Goal: Information Seeking & Learning: Learn about a topic

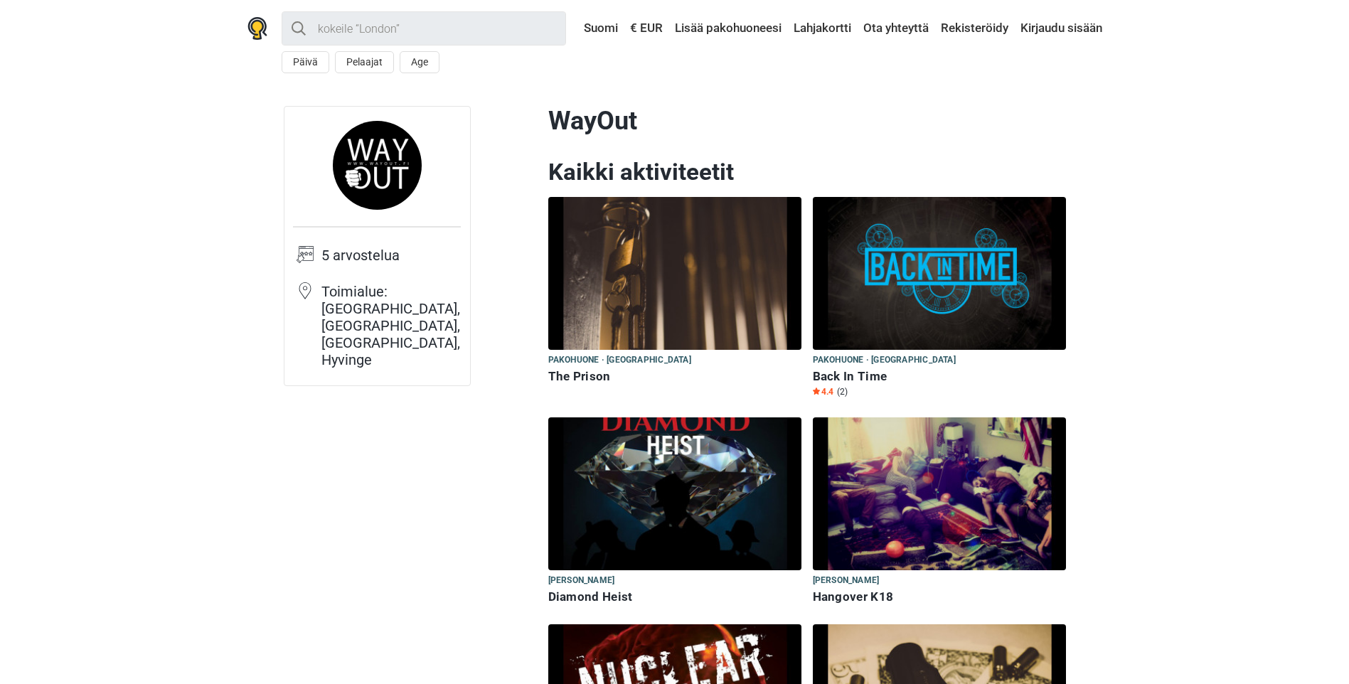
scroll to position [284, 0]
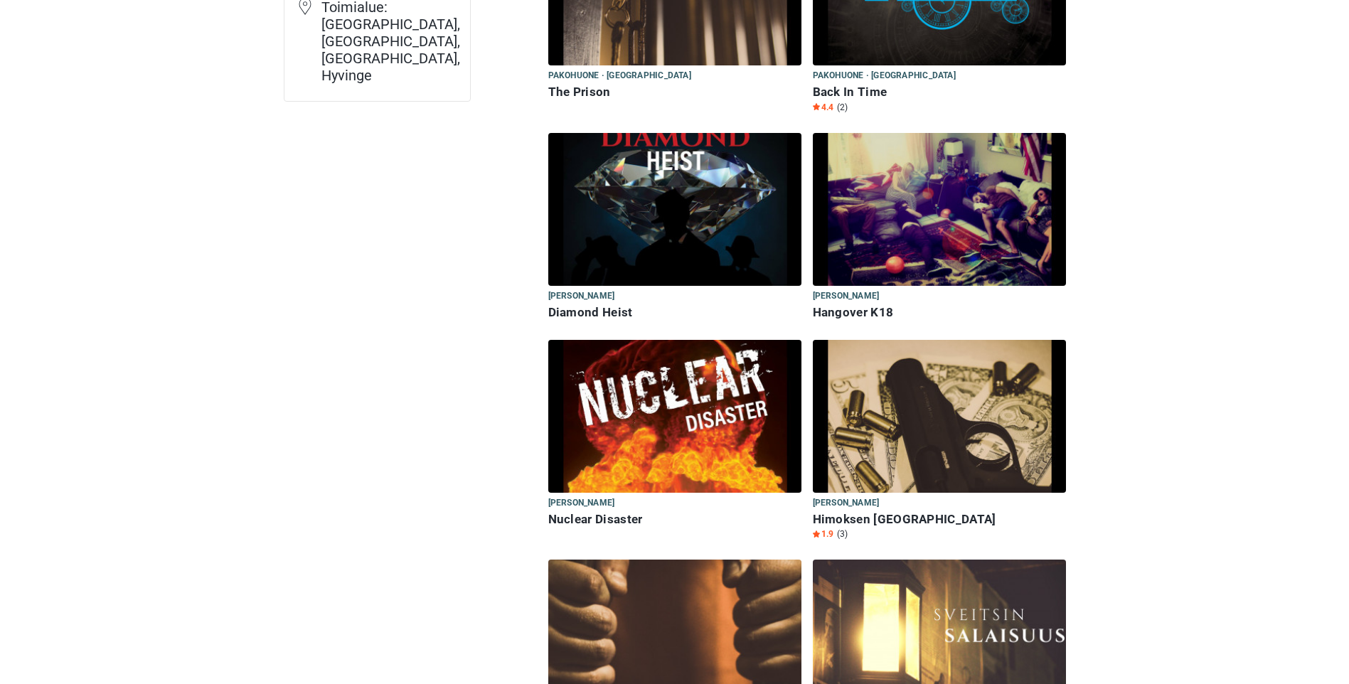
click at [704, 211] on img at bounding box center [674, 209] width 253 height 153
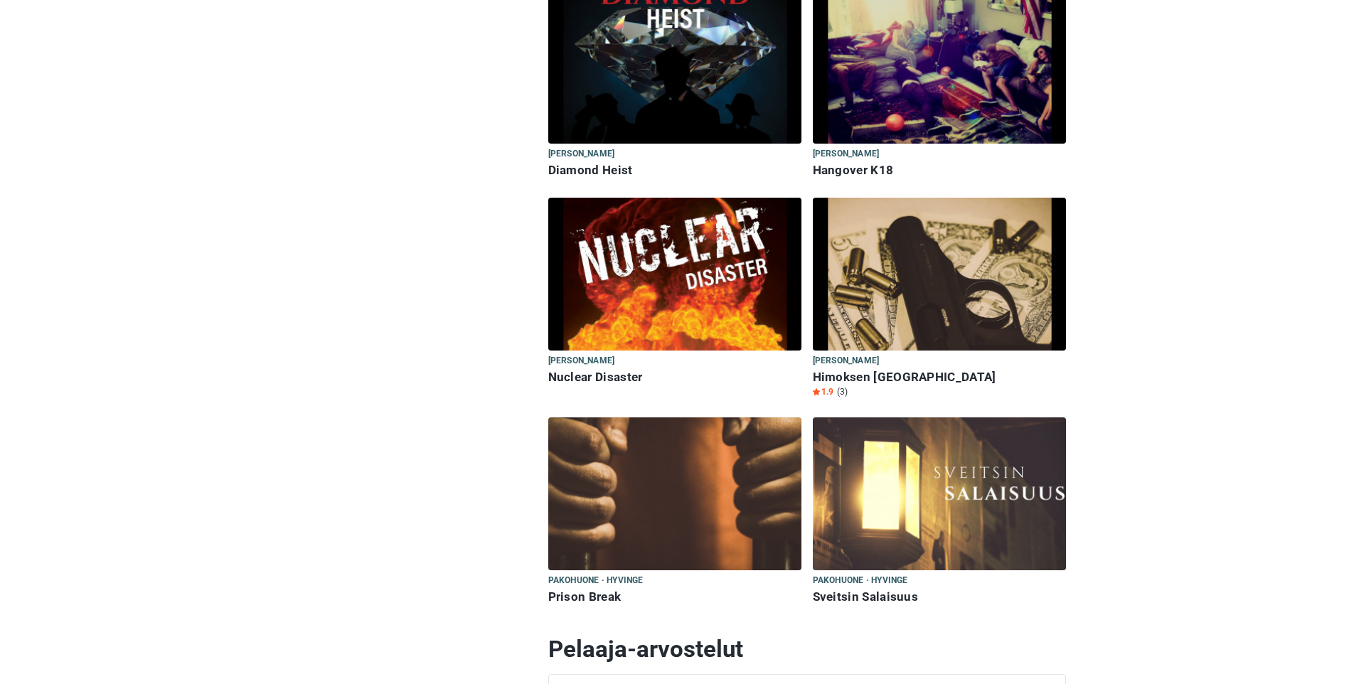
scroll to position [569, 0]
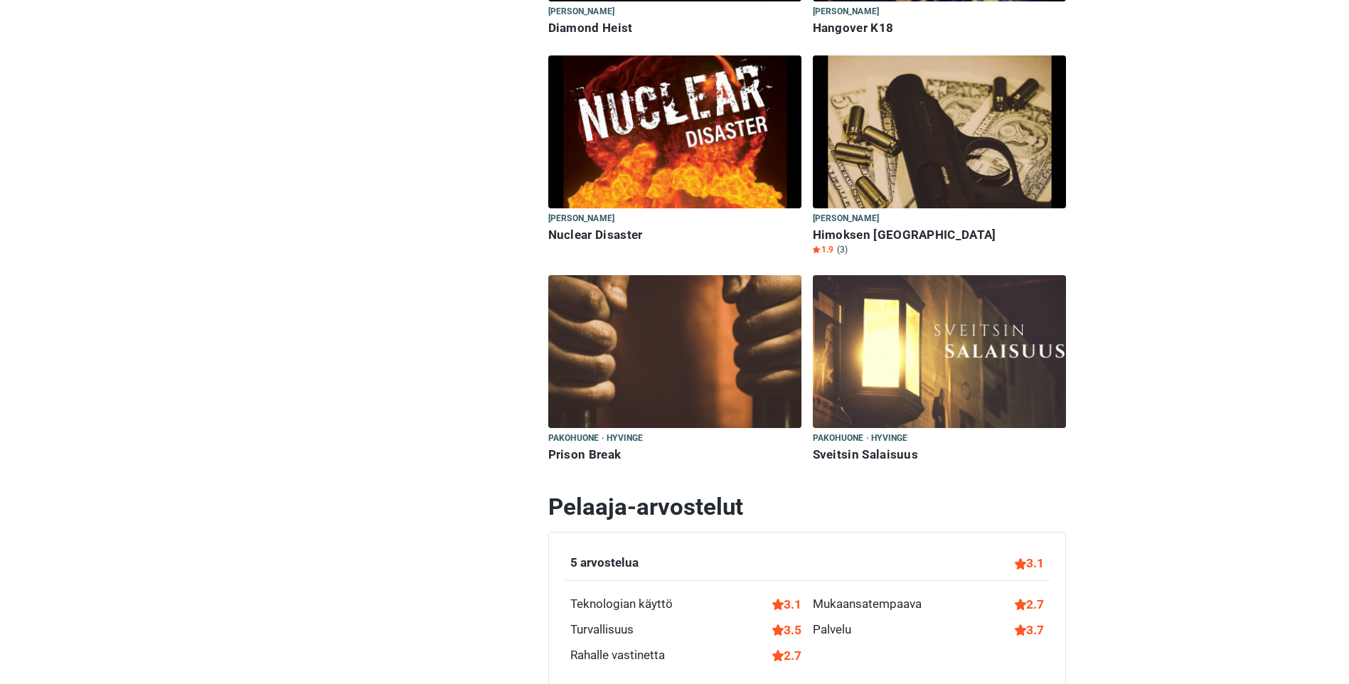
click at [680, 375] on img at bounding box center [674, 351] width 253 height 153
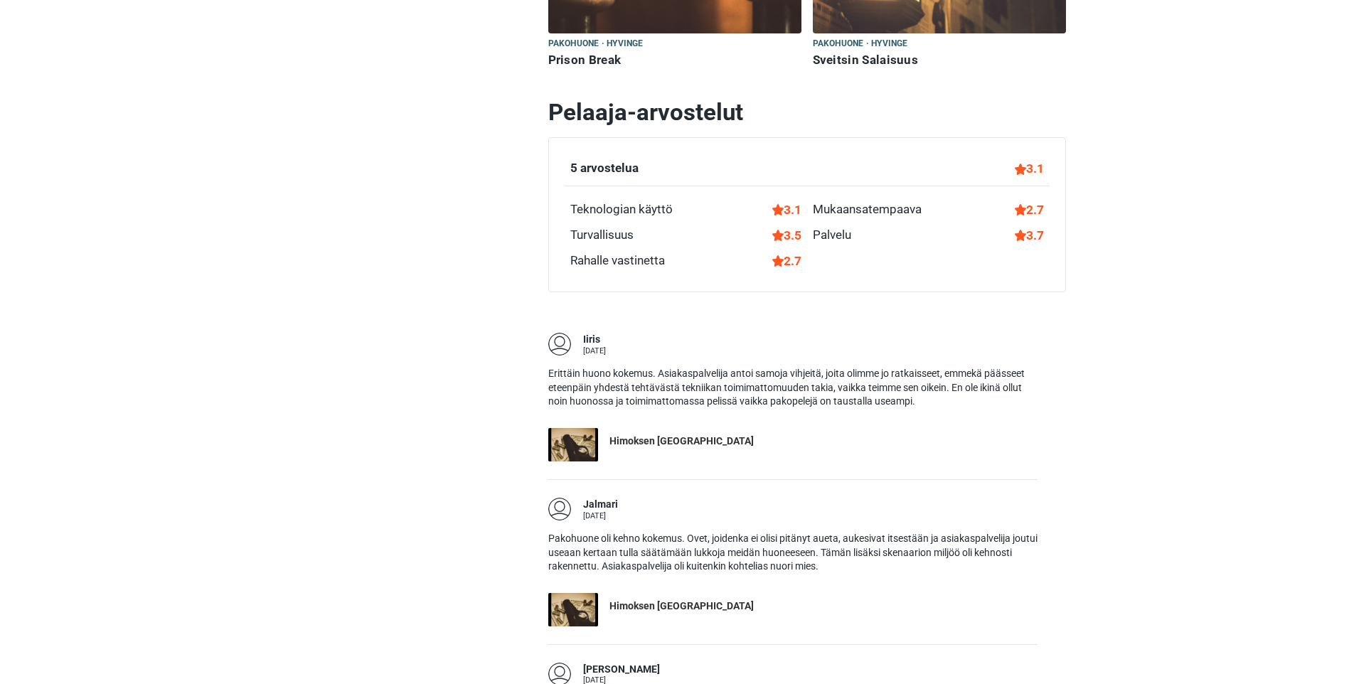
scroll to position [995, 0]
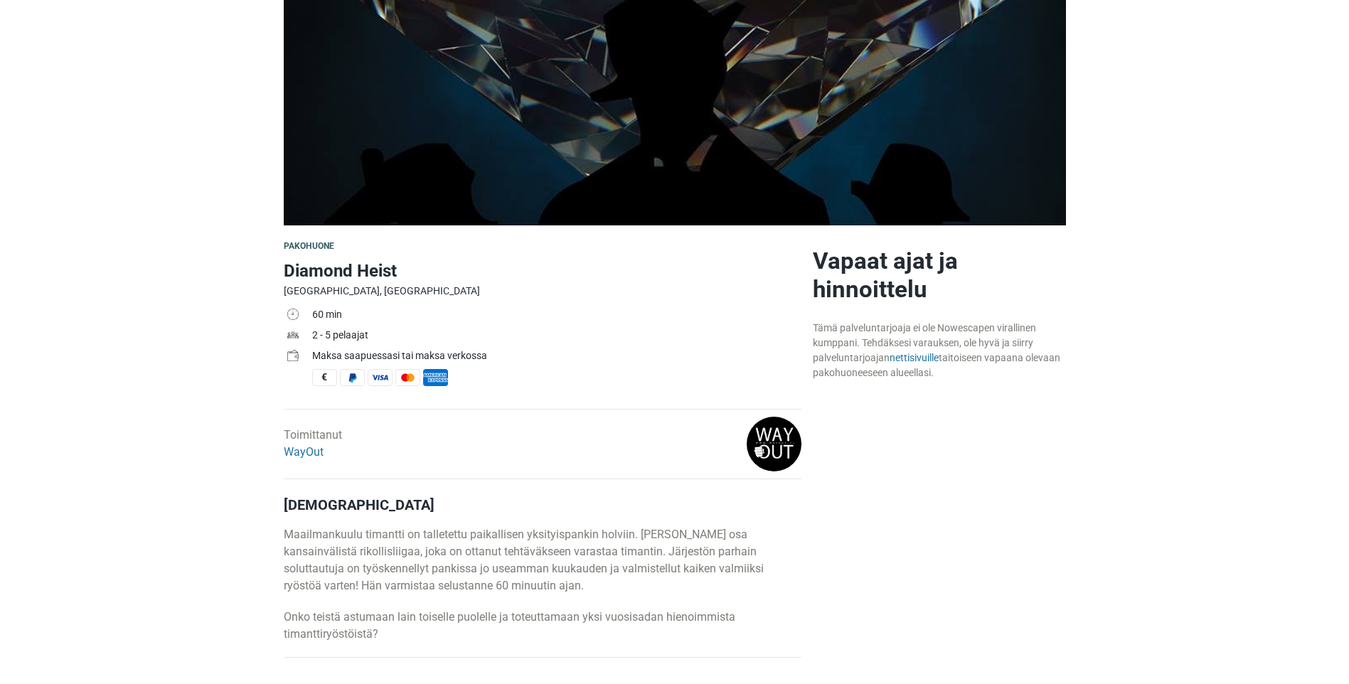
scroll to position [230, 0]
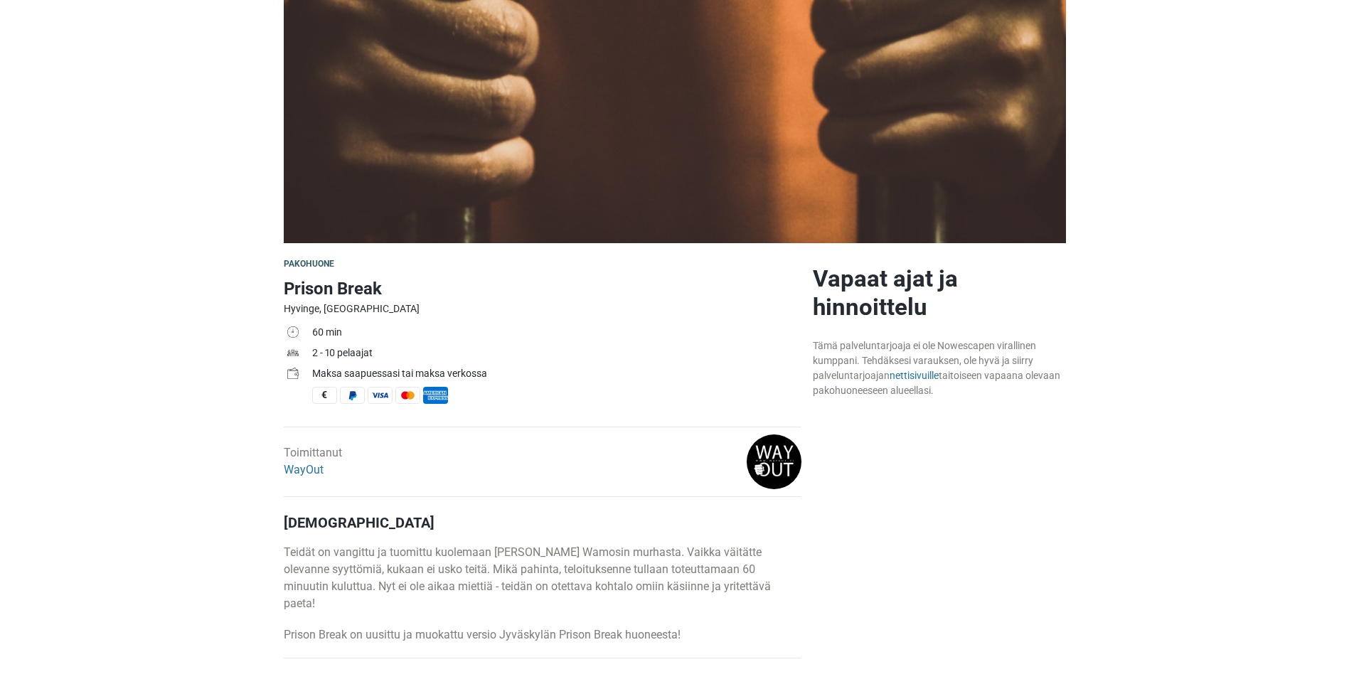
scroll to position [213, 0]
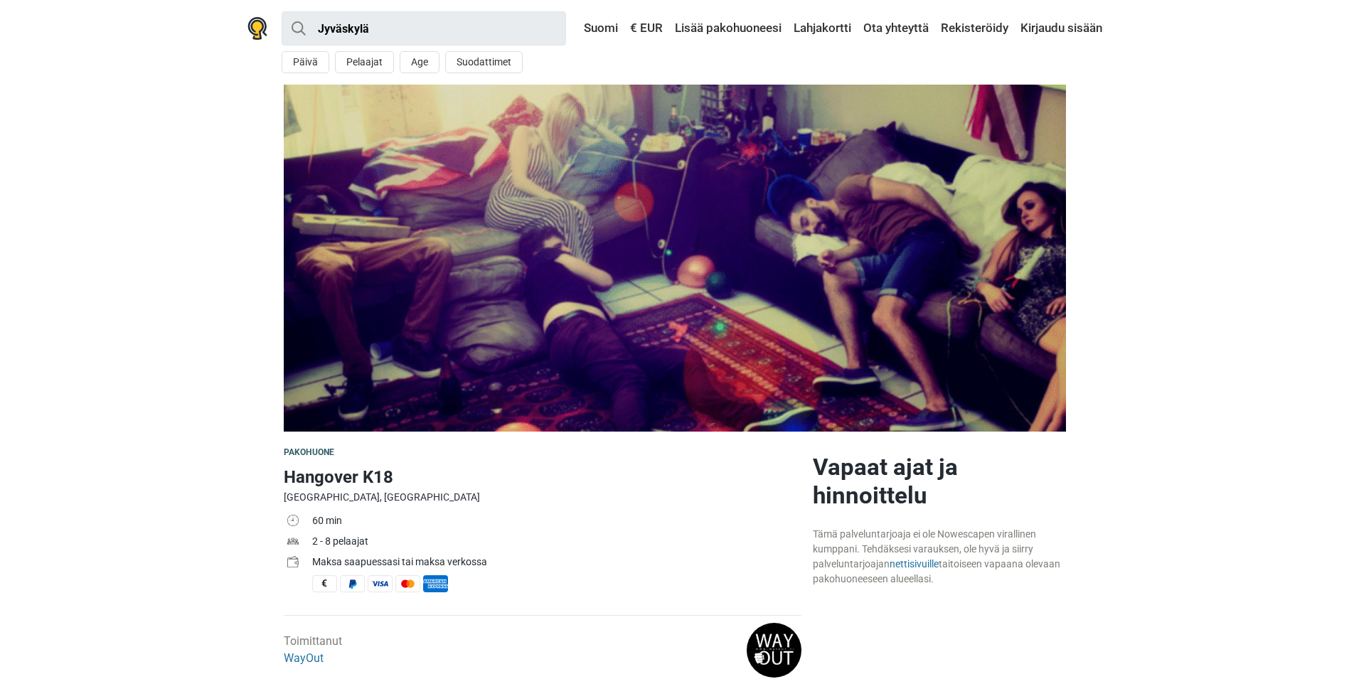
scroll to position [310, 0]
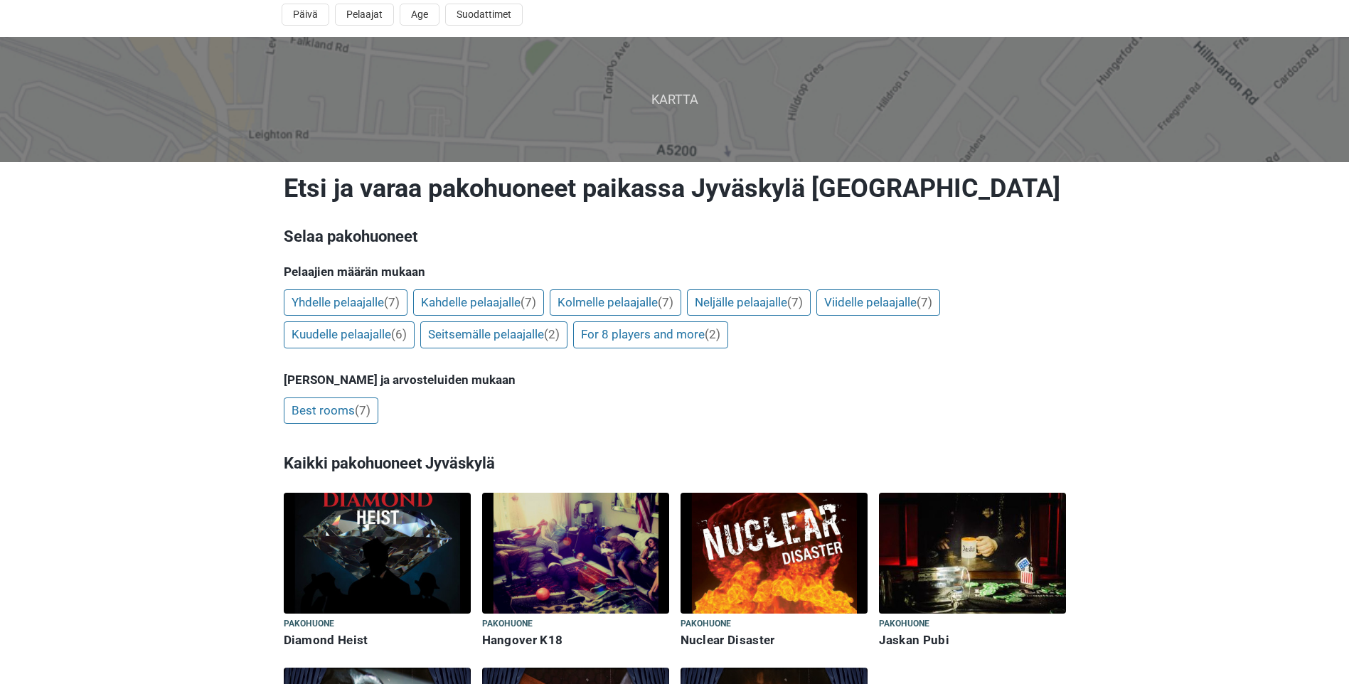
scroll to position [71, 0]
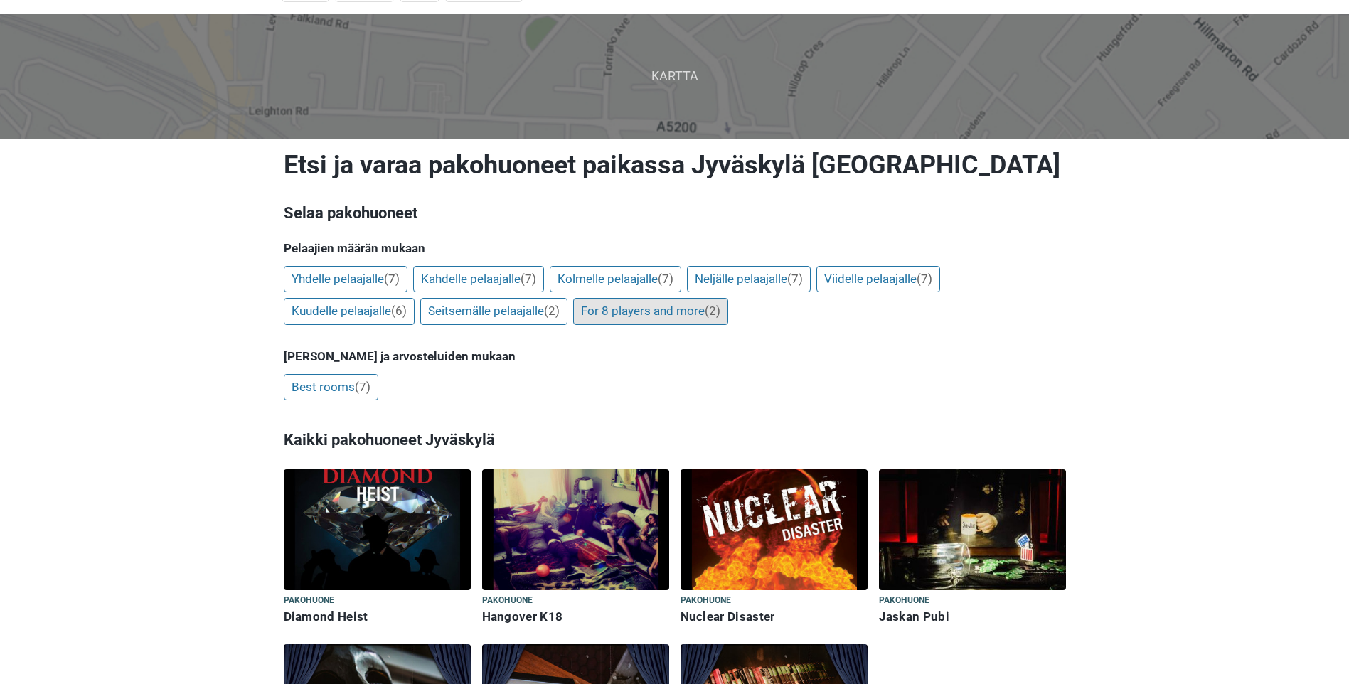
click at [630, 315] on link "For 8 players and more (2)" at bounding box center [650, 311] width 155 height 27
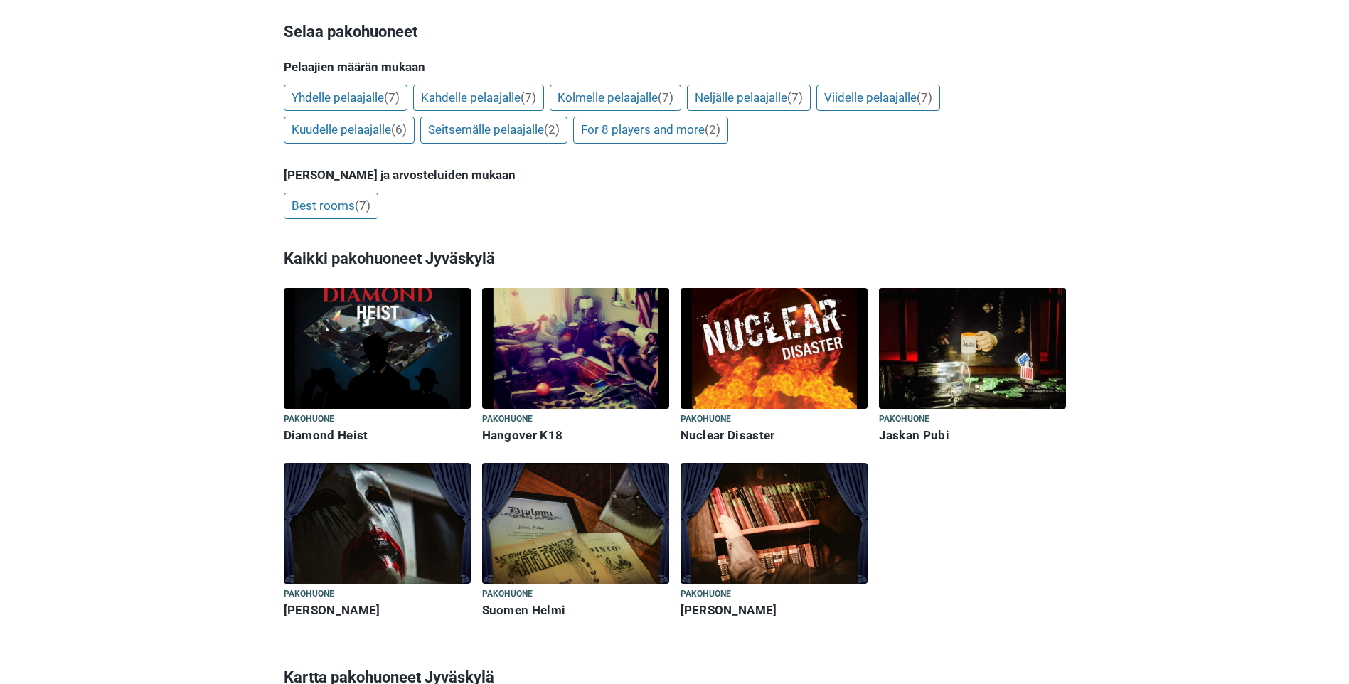
scroll to position [284, 0]
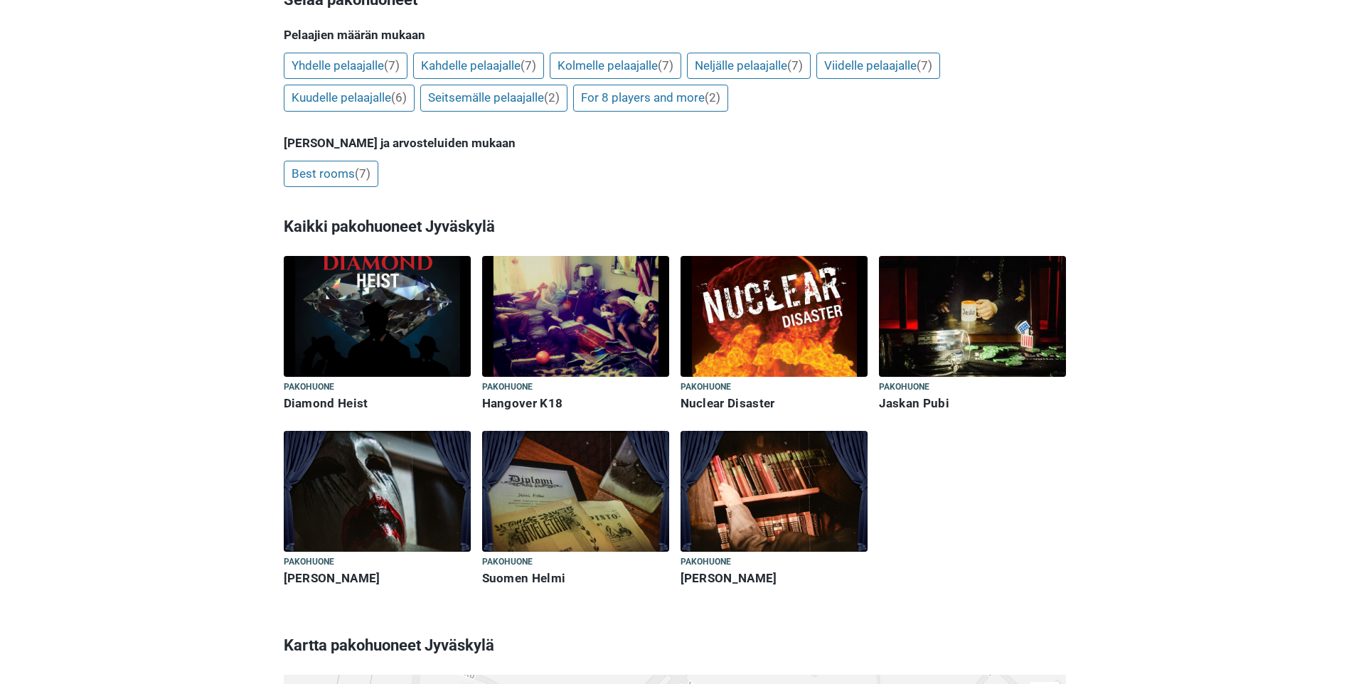
click at [574, 332] on img at bounding box center [575, 316] width 187 height 121
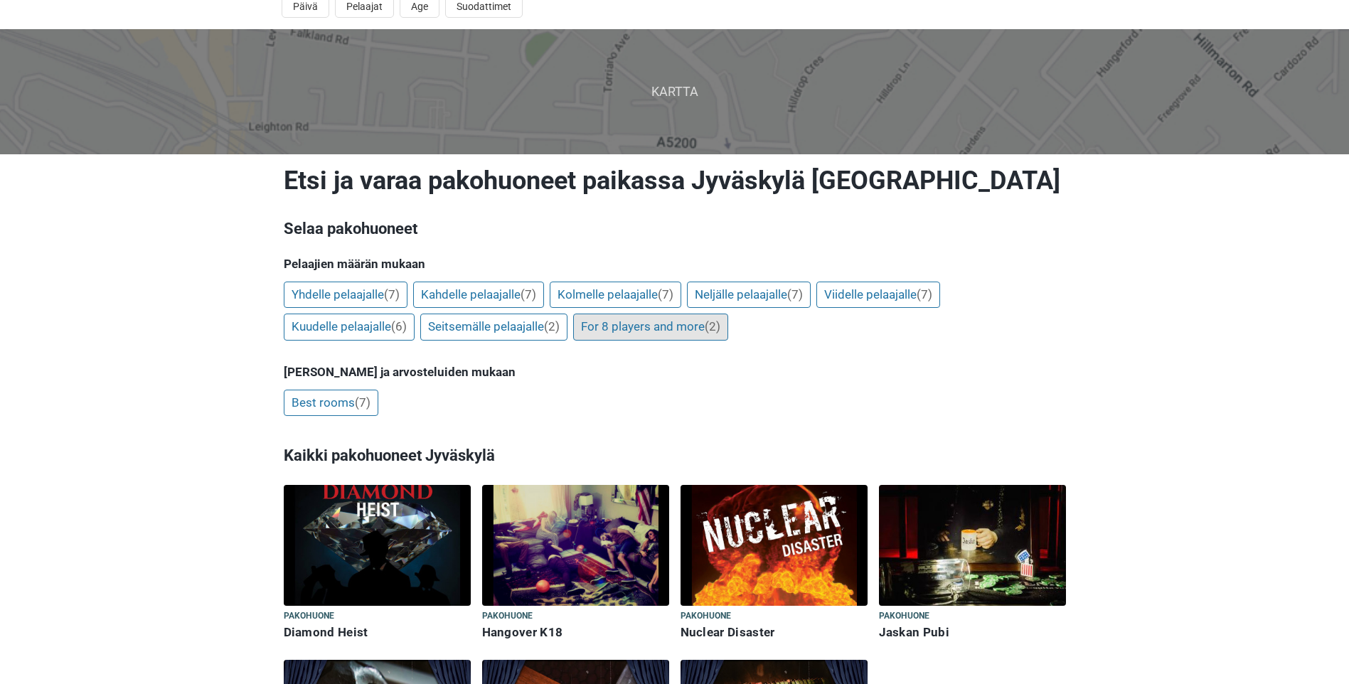
scroll to position [0, 0]
